Goal: Complete application form: Complete application form

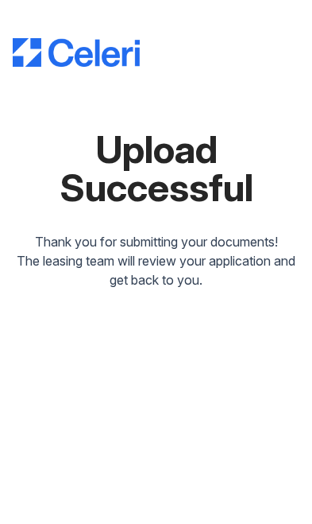
click at [76, 179] on div "Upload Successful" at bounding box center [156, 168] width 287 height 76
click at [51, 62] on img at bounding box center [76, 52] width 127 height 29
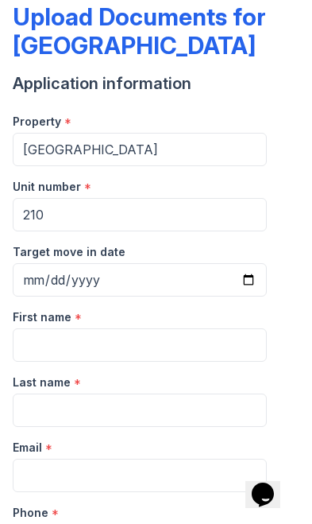
scroll to position [93, 0]
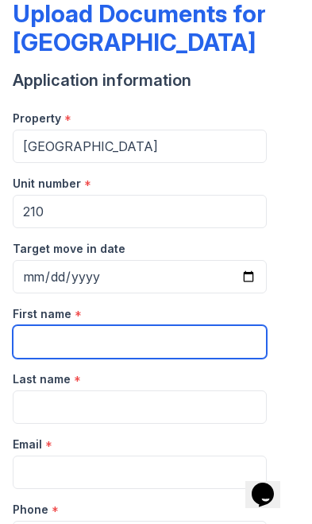
click at [45, 348] on input "First name" at bounding box center [140, 341] width 254 height 33
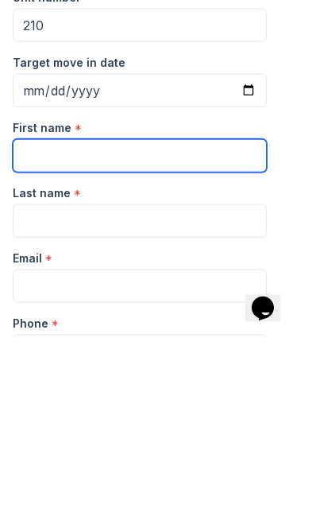
type input "[PERSON_NAME]"
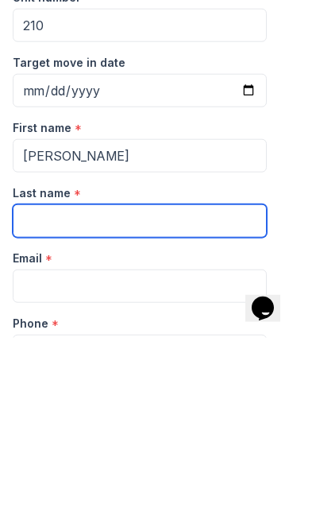
type input "[PERSON_NAME]"
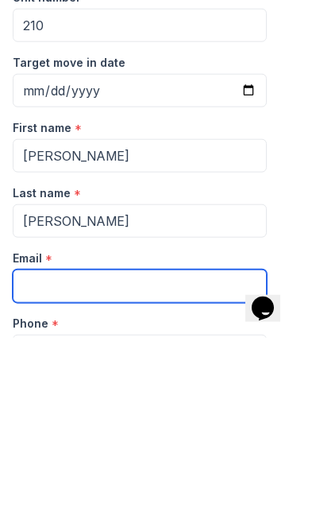
type input "[EMAIL_ADDRESS][DOMAIN_NAME]"
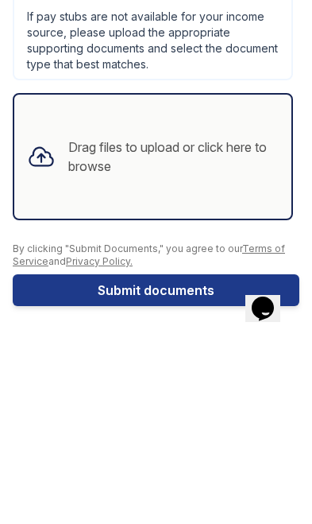
scroll to position [1011, 0]
type input "8166868015"
click at [94, 324] on div "Drag files to upload or click here to browse" at bounding box center [173, 343] width 211 height 38
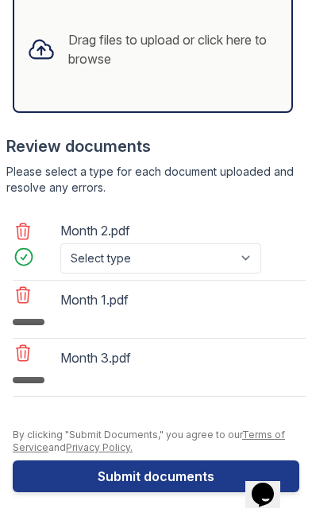
scroll to position [1304, 0]
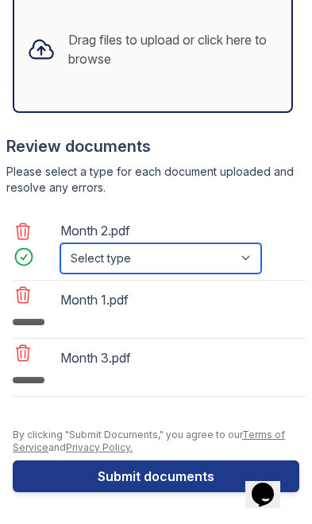
click at [109, 266] on select "Select type Paystub Bank Statement Offer Letter Tax Documents Benefit Award Let…" at bounding box center [160, 258] width 201 height 30
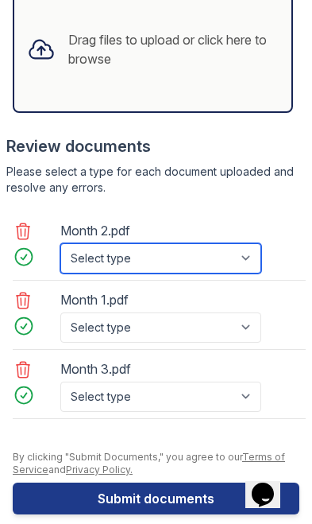
select select "bank_statement"
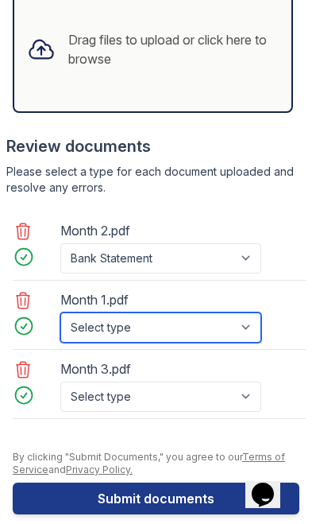
click at [83, 335] on select "Select type Paystub Bank Statement Offer Letter Tax Documents Benefit Award Let…" at bounding box center [160, 327] width 201 height 30
select select "bank_statement"
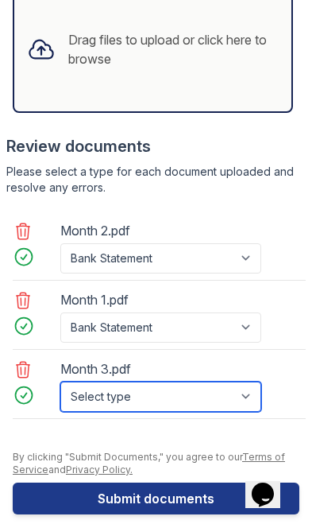
click at [87, 398] on select "Select type Paystub Bank Statement Offer Letter Tax Documents Benefit Award Let…" at bounding box center [160, 397] width 201 height 30
select select "bank_statement"
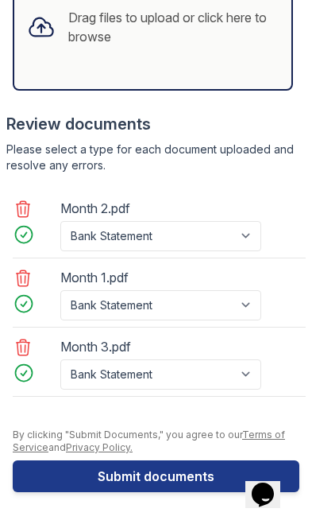
scroll to position [1326, 0]
click at [117, 471] on button "Submit documents" at bounding box center [156, 476] width 287 height 32
